Goal: Information Seeking & Learning: Learn about a topic

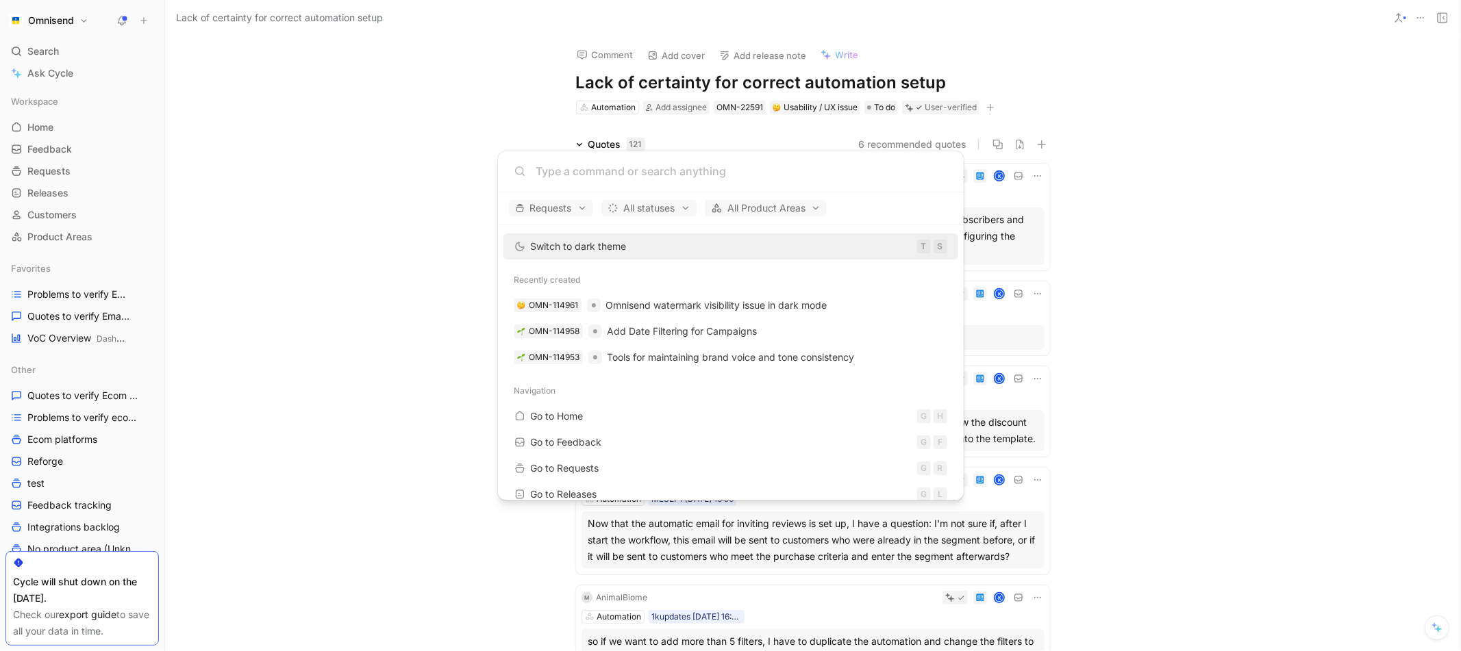
click at [58, 340] on body "Omnisend Search ⌘ K Ask Cycle Workspace Home G then H Feedback G then F Request…" at bounding box center [730, 325] width 1461 height 651
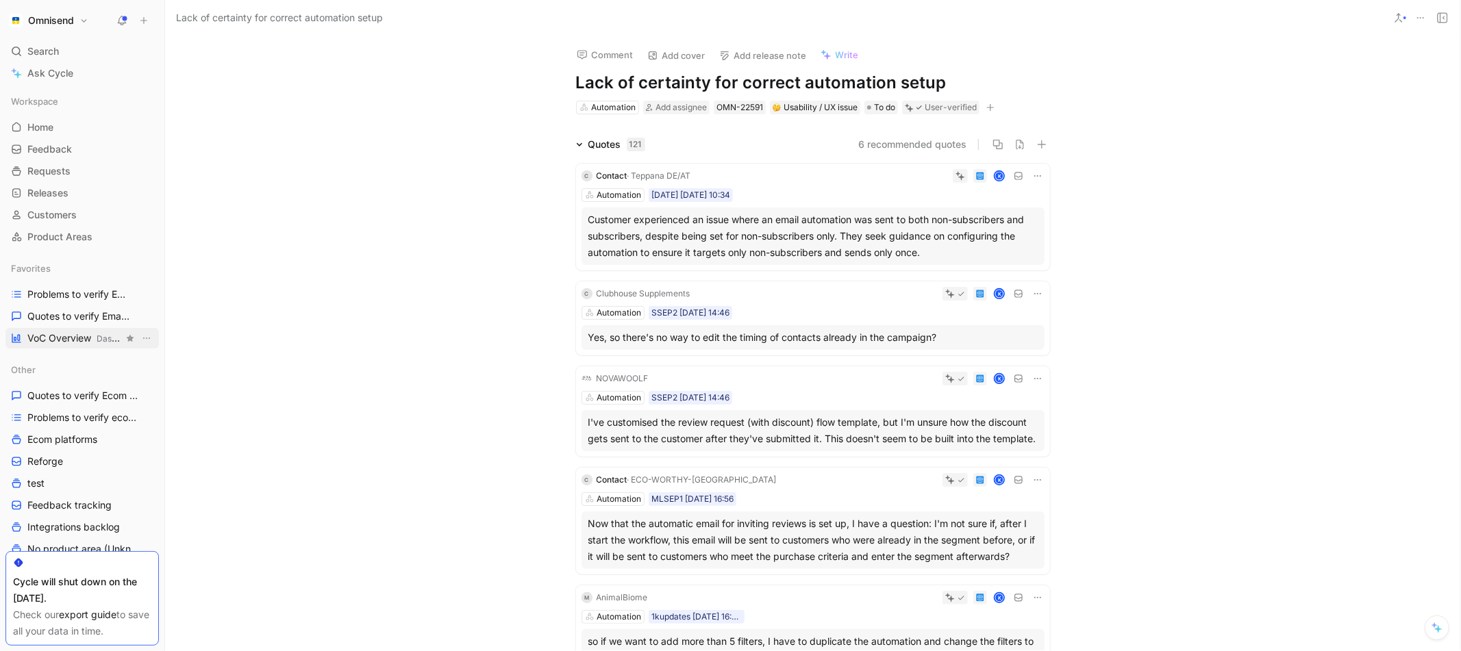
click at [66, 332] on span "VoC Overview Dashboards" at bounding box center [75, 339] width 96 height 14
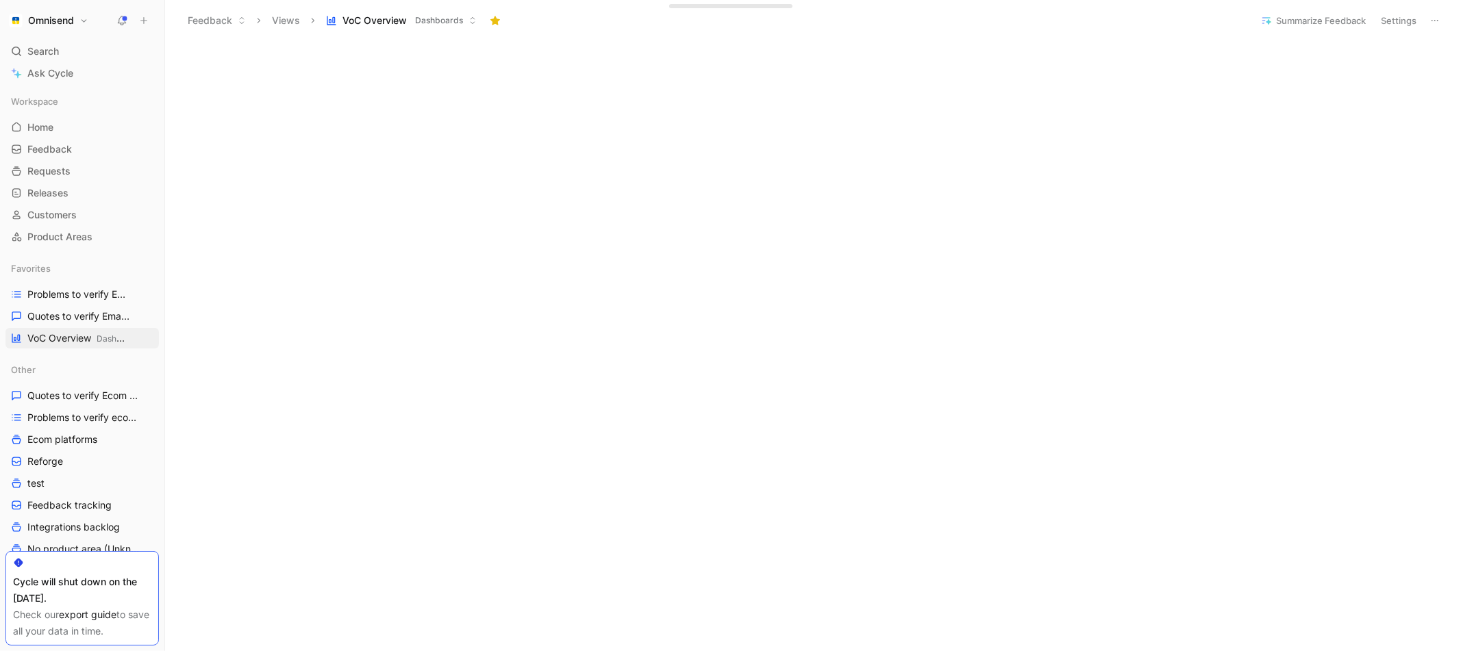
scroll to position [604, 0]
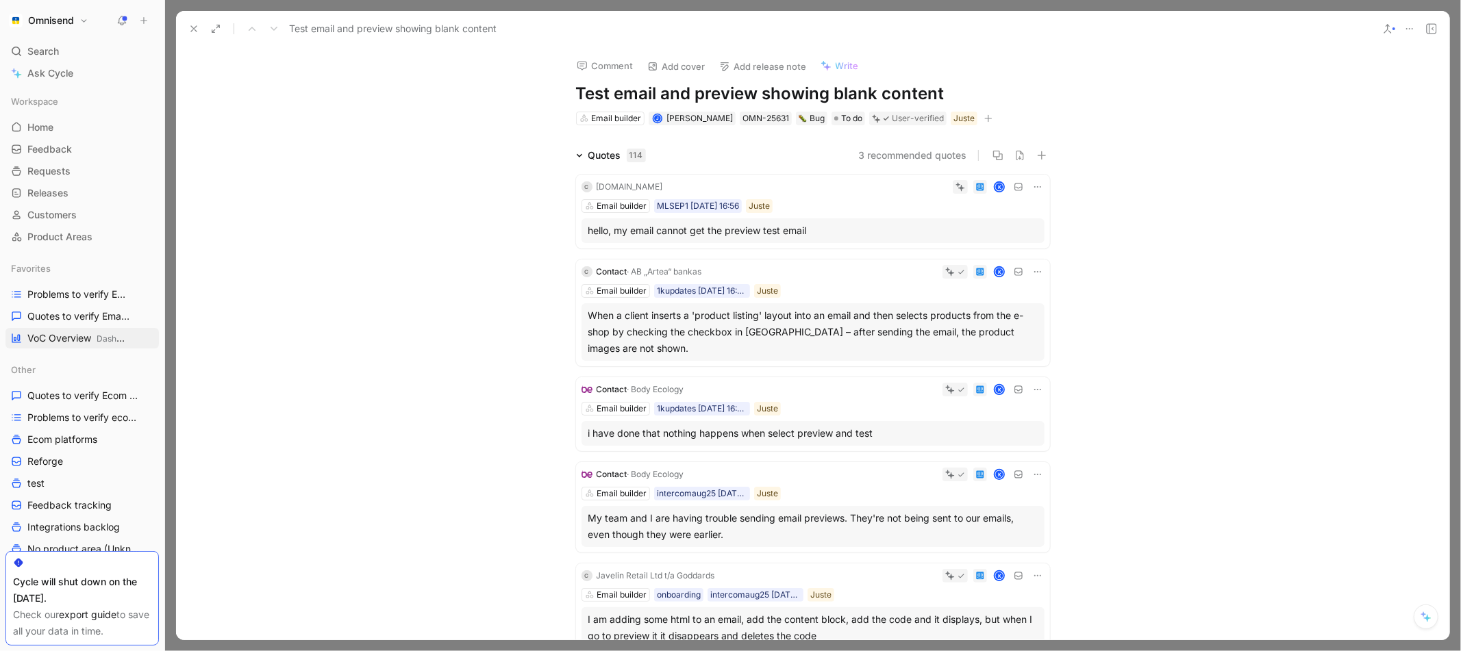
scroll to position [1132, 0]
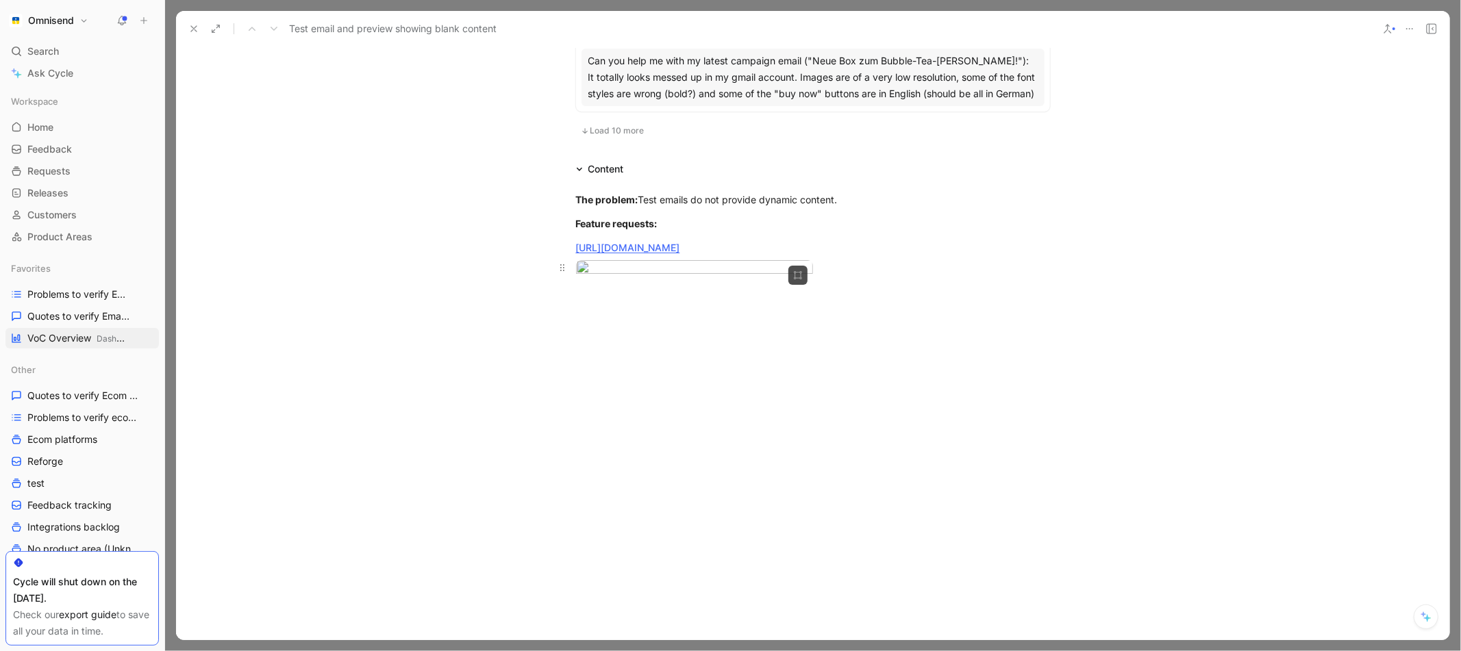
click at [1014, 260] on div at bounding box center [813, 269] width 474 height 18
click at [946, 260] on div at bounding box center [813, 269] width 474 height 18
click at [831, 216] on div "Feature requests:" at bounding box center [813, 223] width 474 height 14
click at [858, 192] on div "The problem: Test emails do not provide dynamic content." at bounding box center [813, 199] width 474 height 14
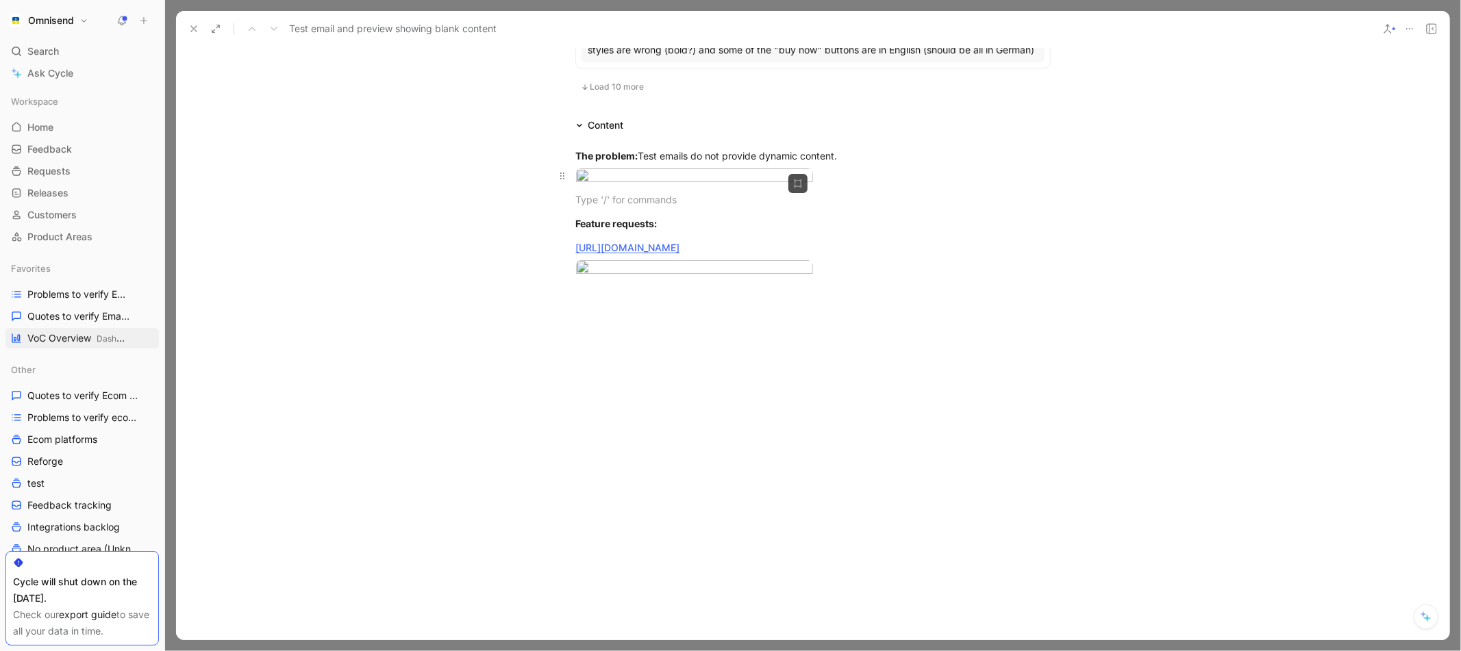
click at [878, 187] on div at bounding box center [813, 178] width 474 height 18
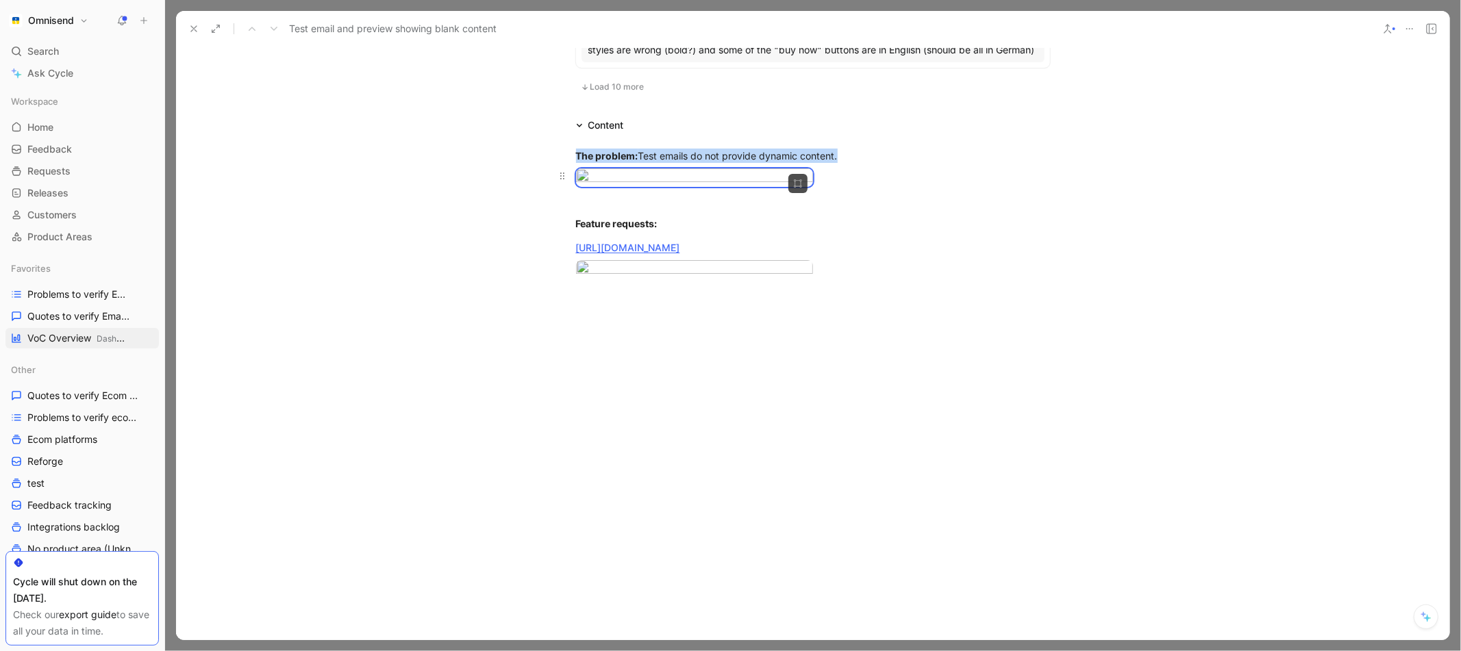
click at [863, 187] on div at bounding box center [813, 178] width 474 height 18
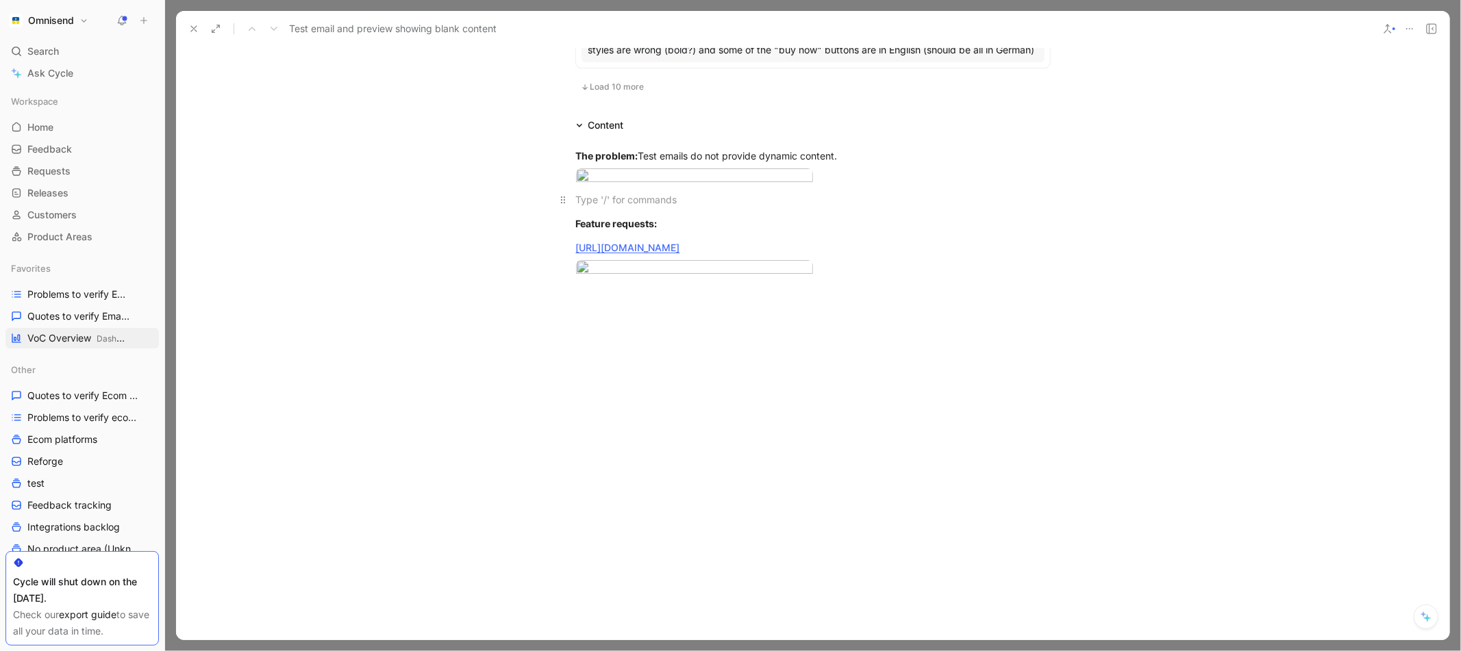
click at [798, 207] on div at bounding box center [813, 199] width 474 height 14
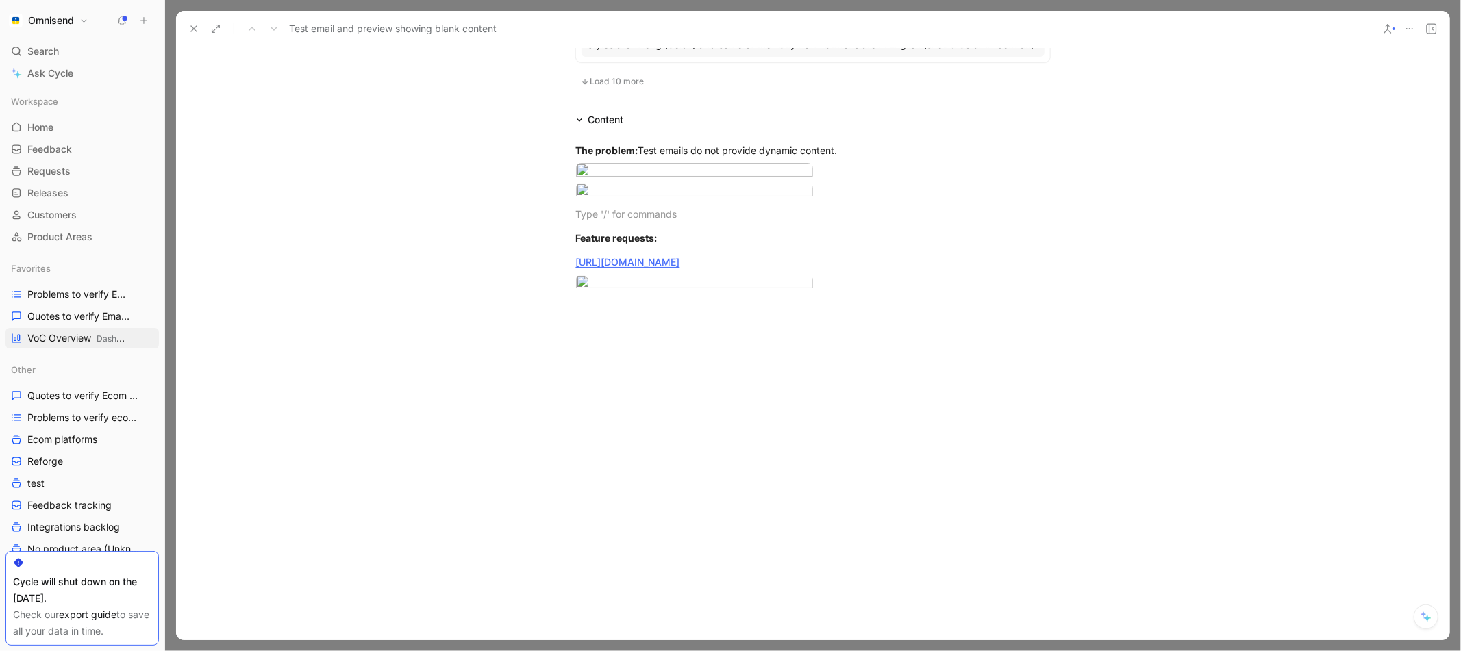
click at [1064, 201] on div at bounding box center [813, 192] width 526 height 18
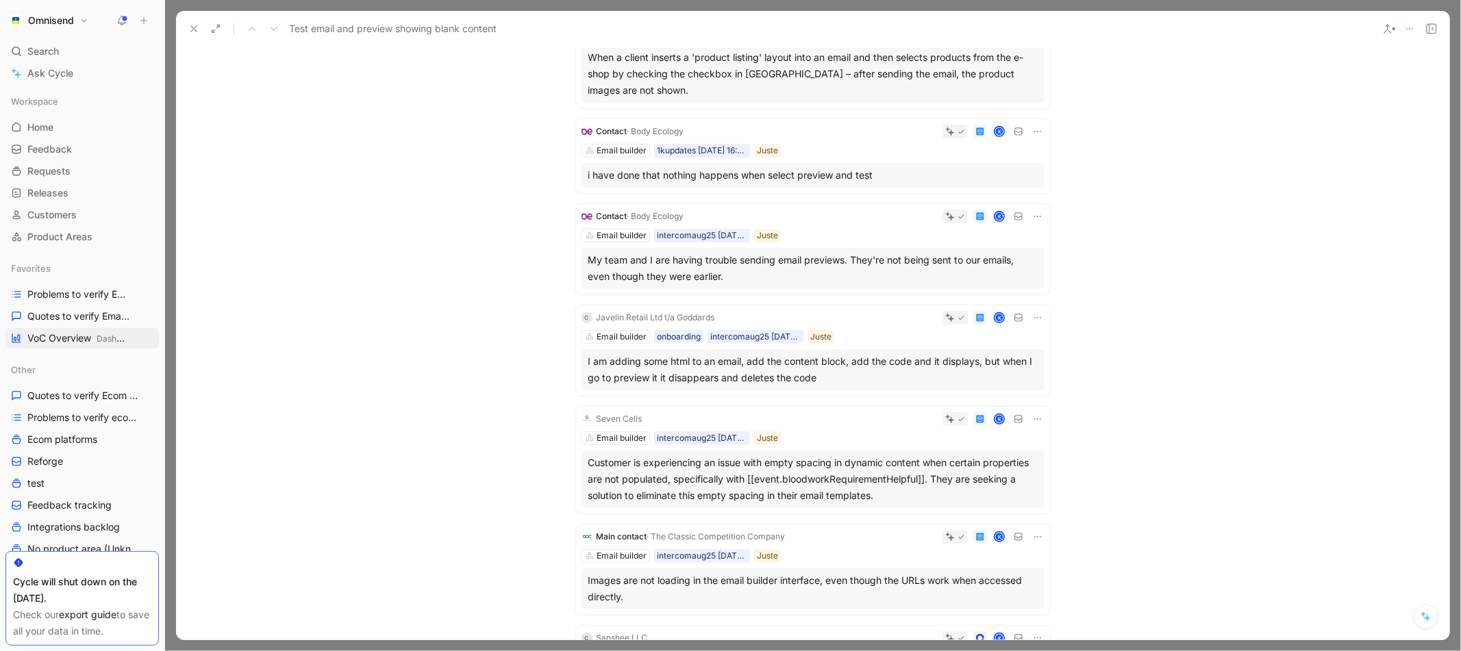
scroll to position [0, 0]
